Goal: Obtain resource: Download file/media

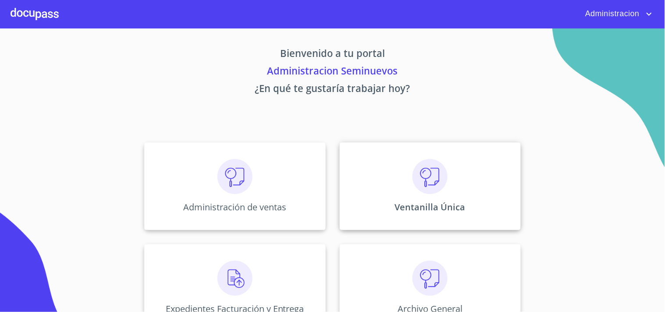
click at [452, 165] on div "Ventanilla Única" at bounding box center [430, 187] width 181 height 88
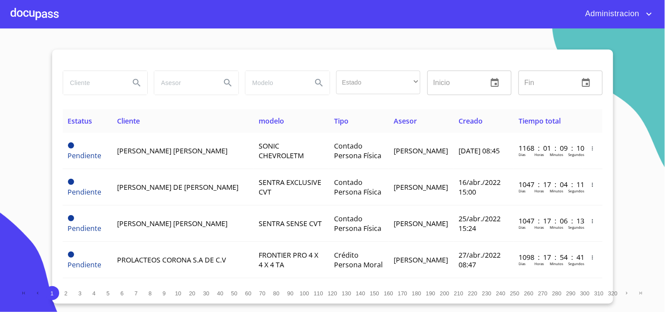
click at [105, 89] on input "search" at bounding box center [93, 83] width 60 height 24
type input "[PERSON_NAME] [PERSON_NAME]"
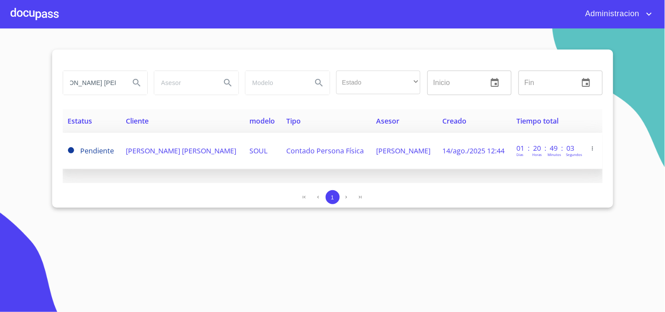
click at [210, 148] on span "[PERSON_NAME] [PERSON_NAME]" at bounding box center [181, 151] width 111 height 10
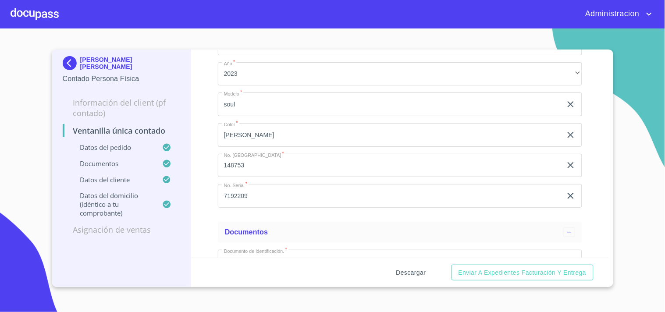
scroll to position [146, 0]
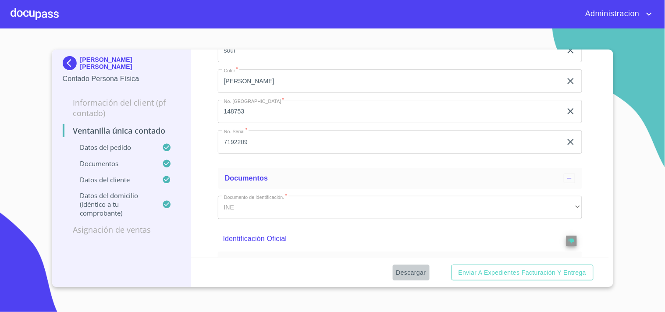
click at [409, 274] on span "Descargar" at bounding box center [411, 273] width 30 height 11
